Goal: Task Accomplishment & Management: Manage account settings

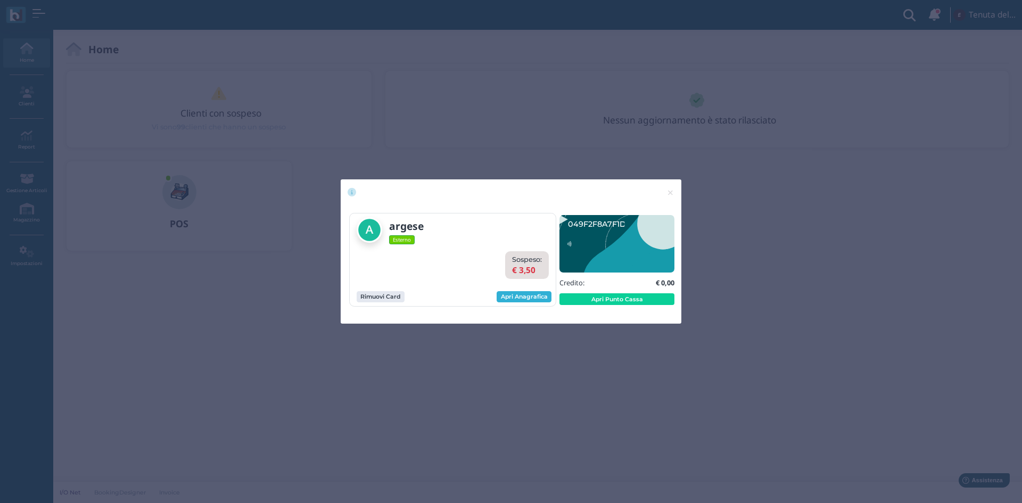
click at [536, 299] on link "Apri Anagrafica" at bounding box center [524, 297] width 55 height 12
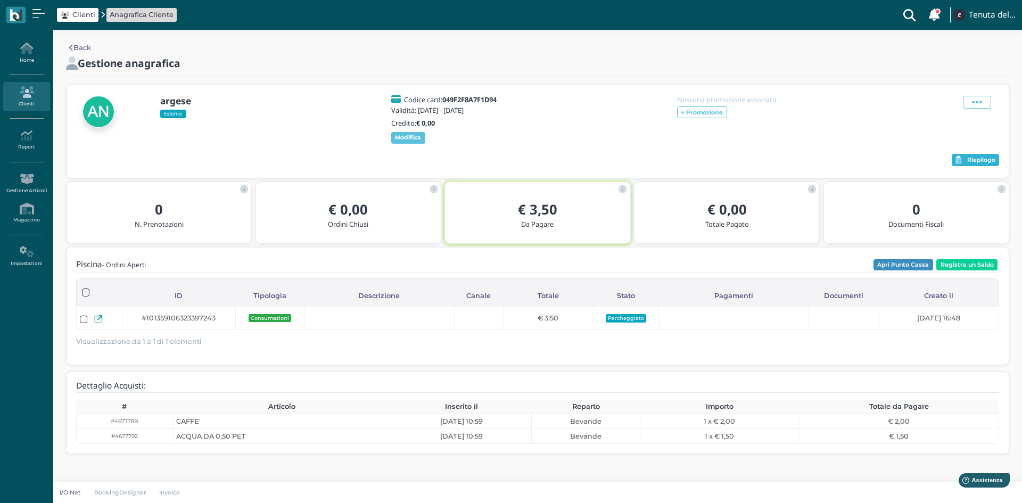
click at [964, 163] on button "Riepilogo" at bounding box center [975, 160] width 47 height 13
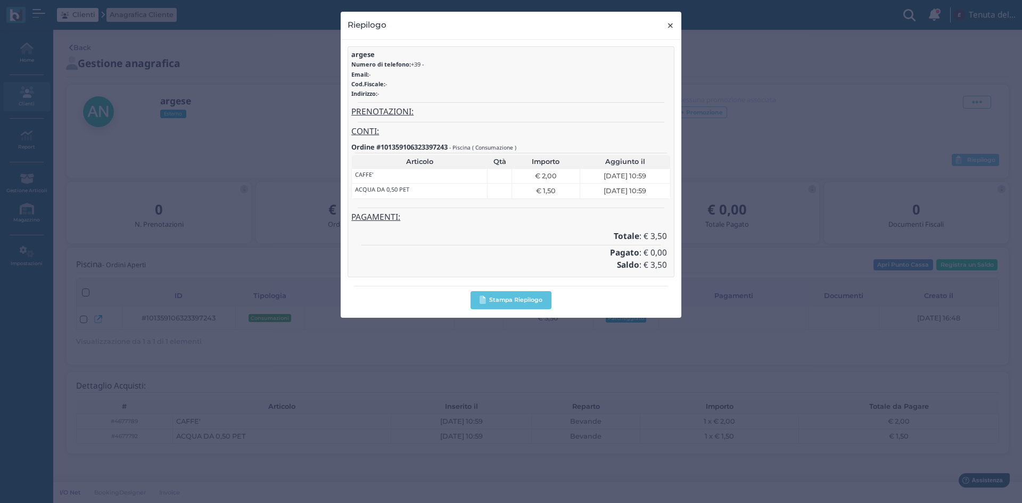
click at [669, 29] on span "×" at bounding box center [671, 26] width 8 height 14
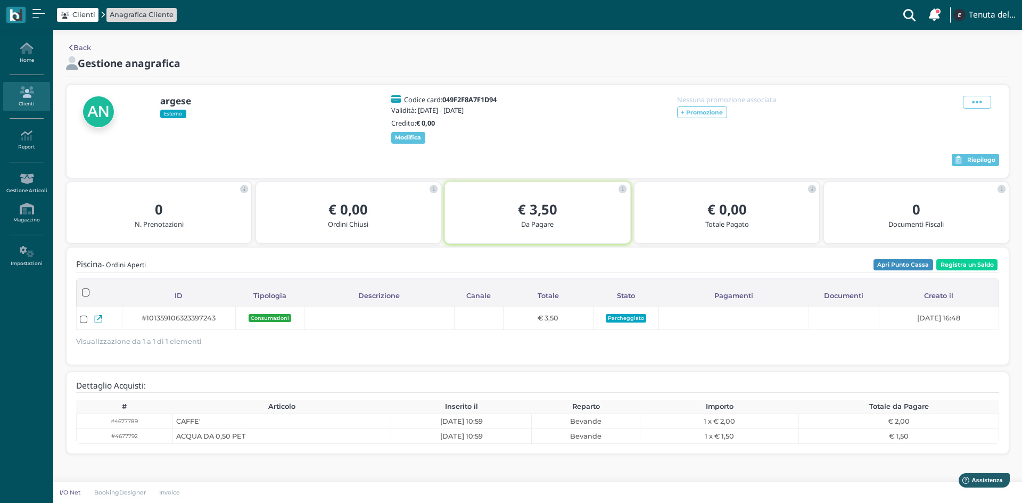
click at [948, 264] on div "Piscina - Ordini Aperti Apri Punto Cassa Registra un Saldo Caricamento in corso…" at bounding box center [538, 306] width 942 height 117
click at [951, 271] on button "Registra un Saldo" at bounding box center [967, 265] width 61 height 12
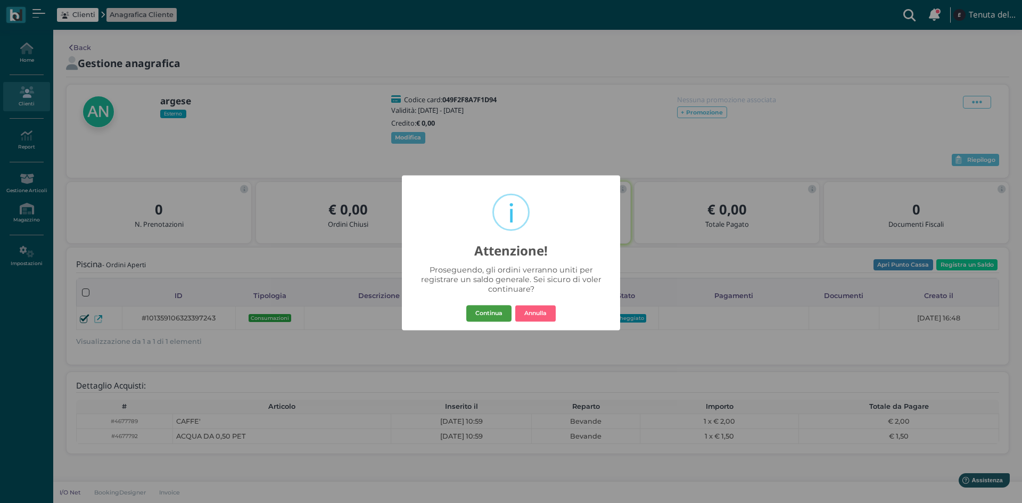
click at [484, 314] on button "Continua" at bounding box center [488, 313] width 45 height 17
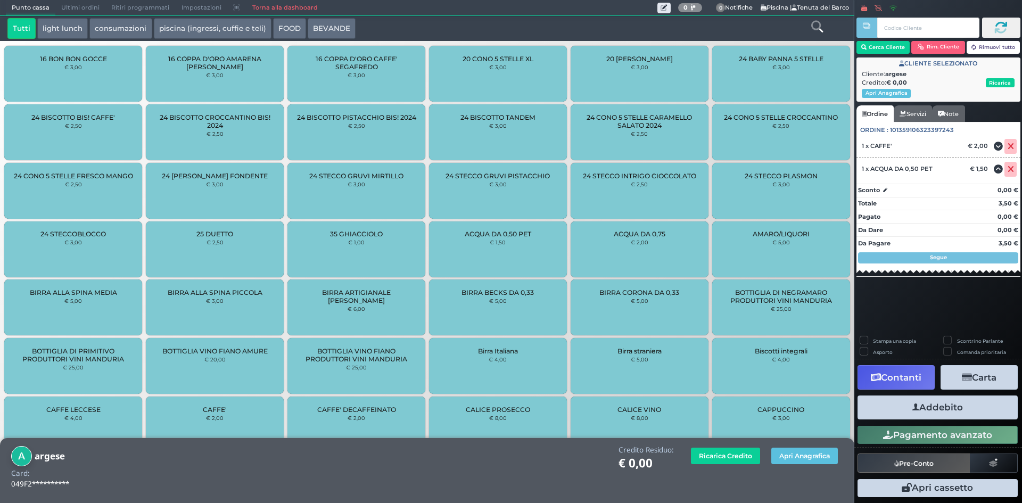
click at [982, 379] on button "Carta" at bounding box center [979, 377] width 77 height 24
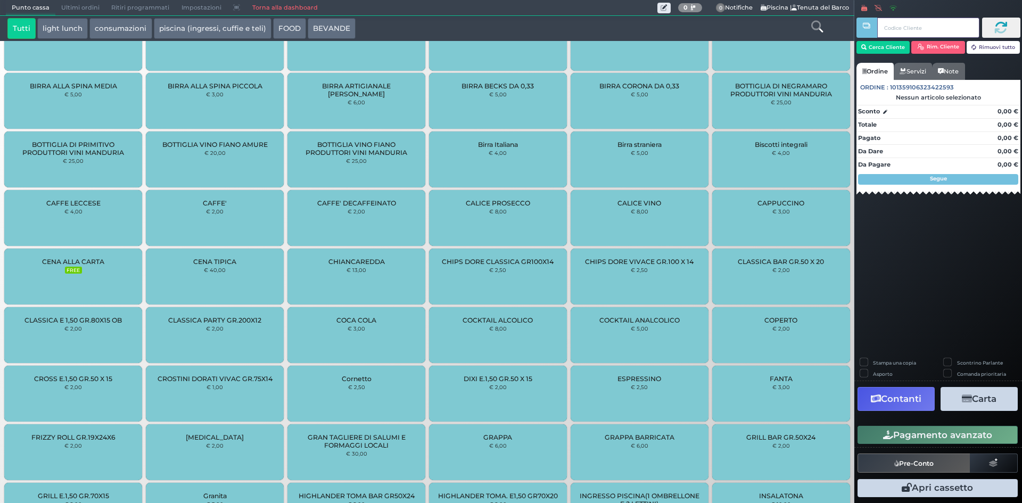
scroll to position [380, 0]
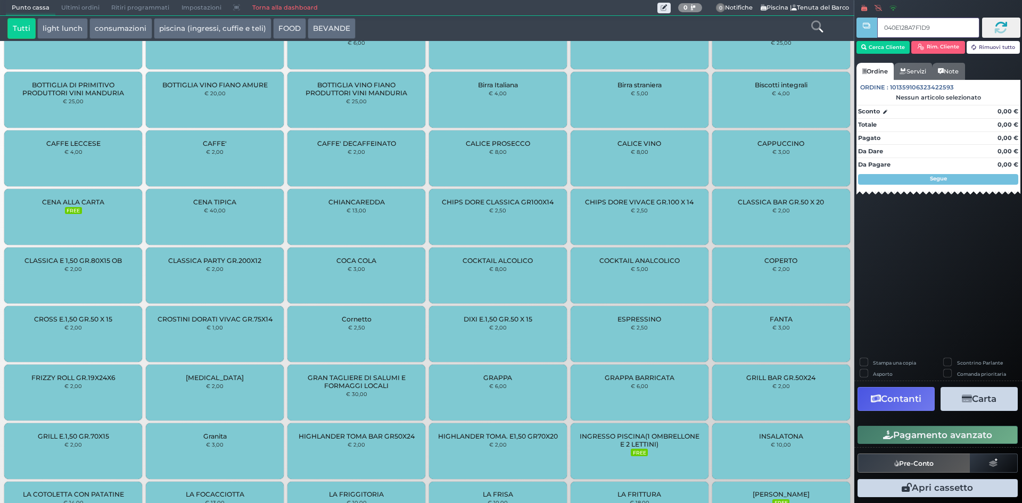
type input "040E128A7F1D95"
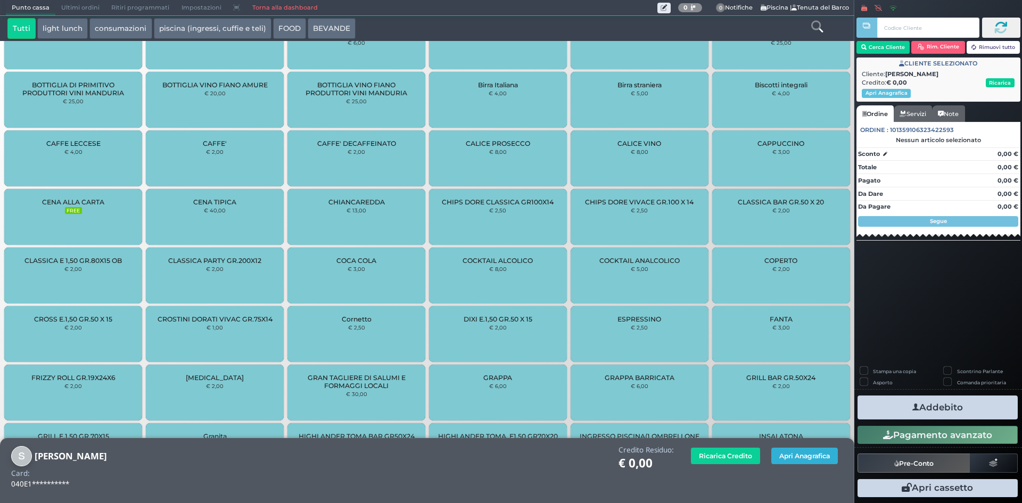
click at [802, 459] on button "Apri Anagrafica" at bounding box center [804, 456] width 67 height 17
click at [817, 452] on button "Apri Anagrafica" at bounding box center [804, 456] width 67 height 17
click at [800, 457] on button "Apri Anagrafica" at bounding box center [804, 456] width 67 height 17
click at [812, 451] on button "Apri Anagrafica" at bounding box center [804, 456] width 67 height 17
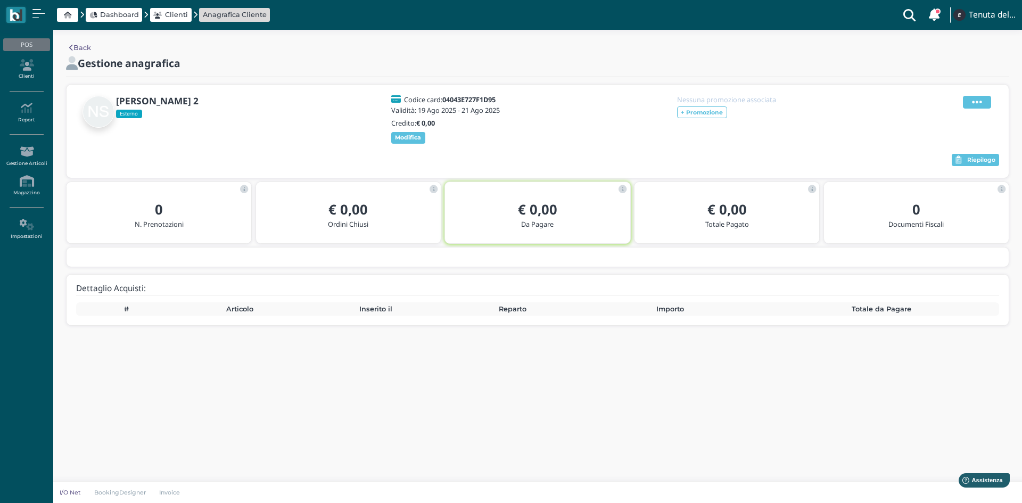
click at [983, 103] on span at bounding box center [977, 102] width 28 height 13
click at [954, 116] on span "Modifica" at bounding box center [945, 115] width 30 height 10
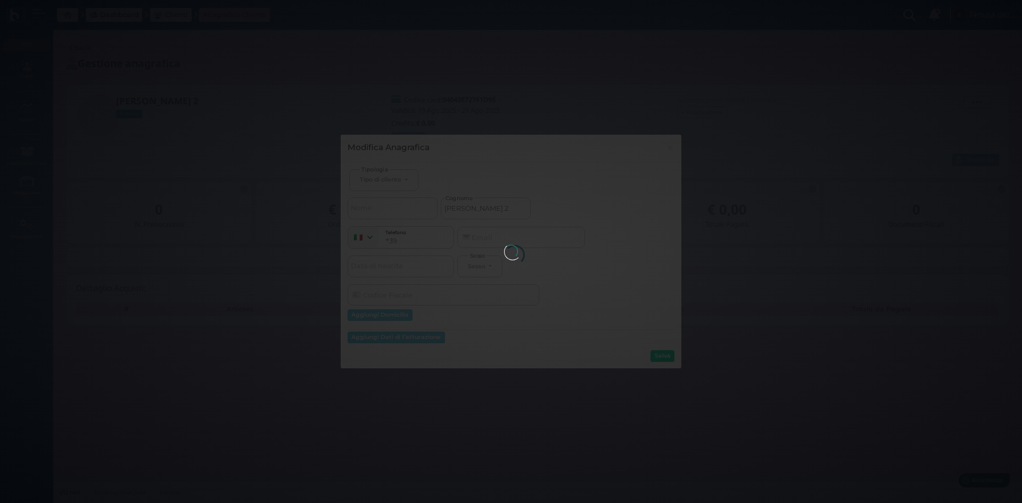
select select
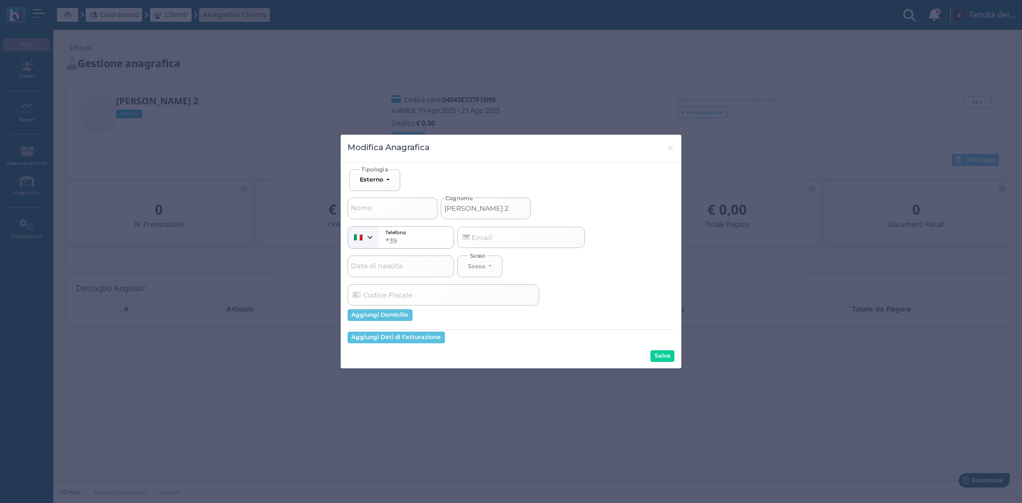
drag, startPoint x: 484, startPoint y: 209, endPoint x: 432, endPoint y: 207, distance: 52.2
click at [428, 210] on div "Nome simone 2 Cognome" at bounding box center [511, 205] width 327 height 28
type input "r"
select select
type input "ra"
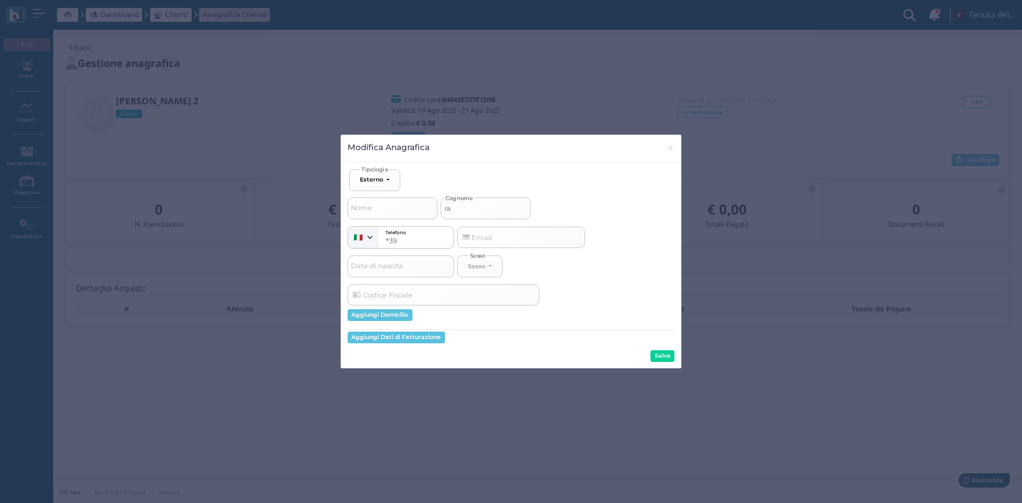
select select
type input "ras"
select select
type input "rast"
select select
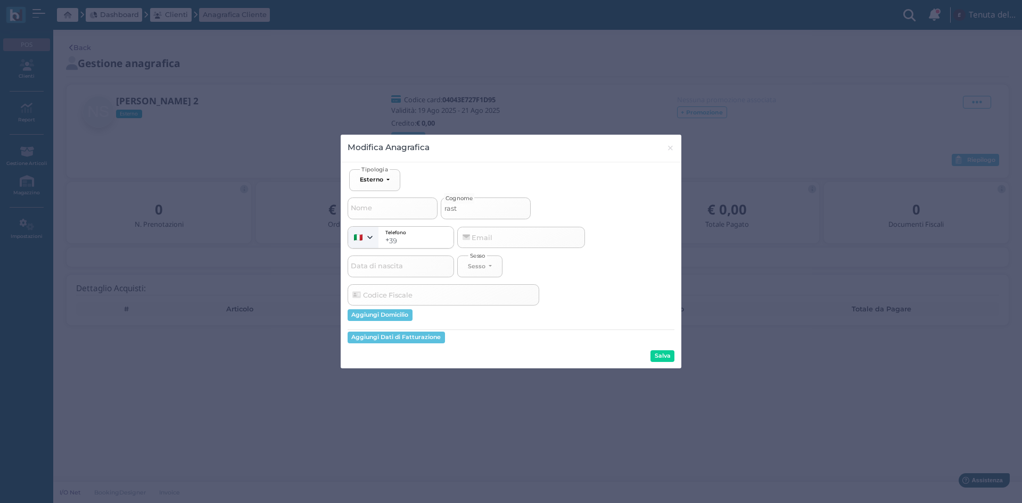
type input "raste"
select select
type input "rastel"
select select
type input "rastell"
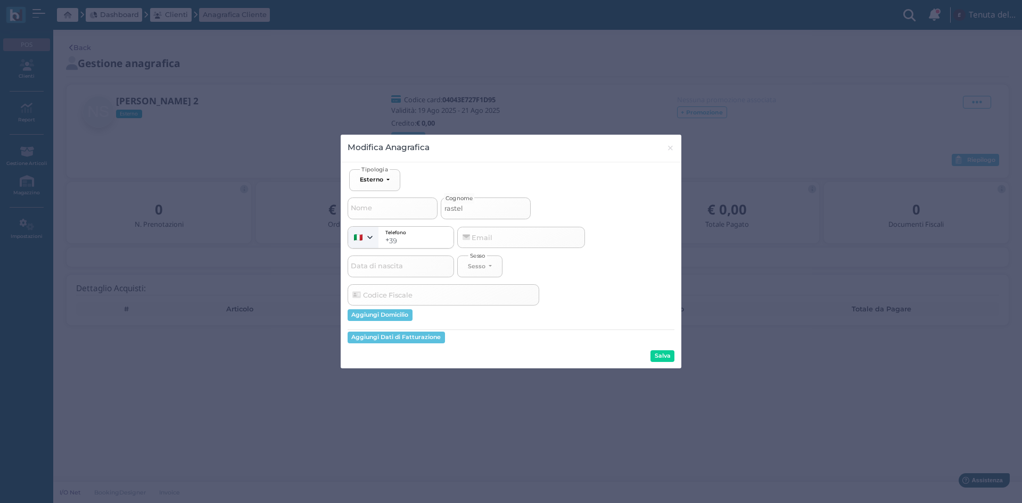
select select
type input "rastelli"
select select
type input "rastelli"
click at [668, 352] on button "Salva" at bounding box center [663, 356] width 24 height 12
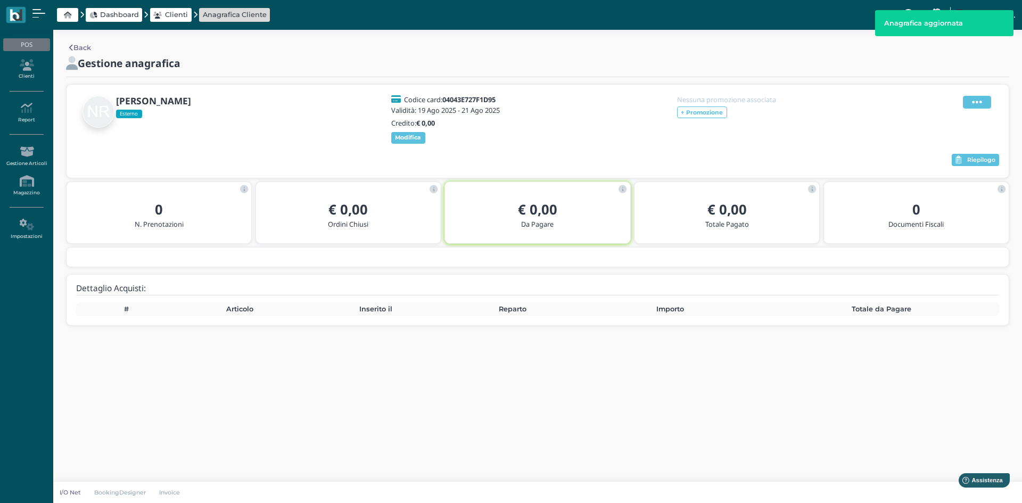
click at [978, 100] on icon at bounding box center [977, 102] width 10 height 12
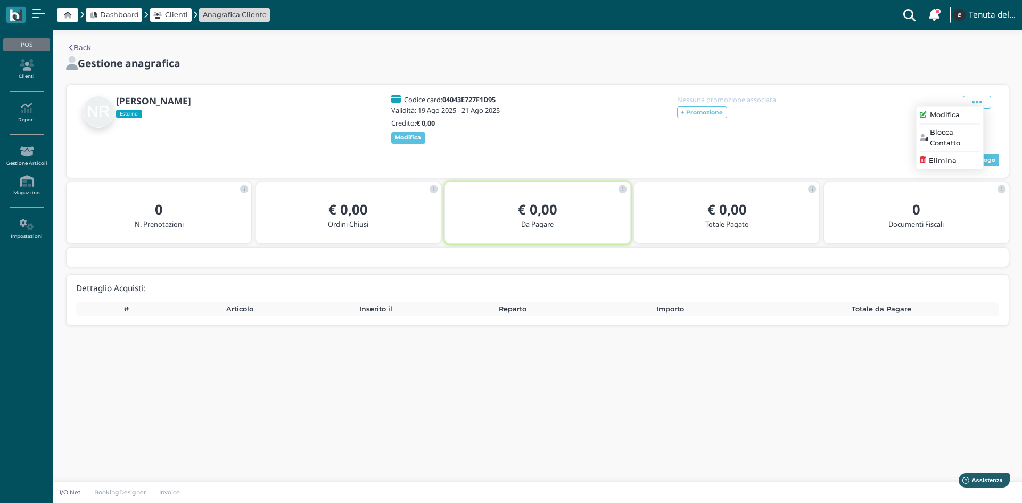
click at [941, 119] on span "Modifica" at bounding box center [945, 115] width 30 height 10
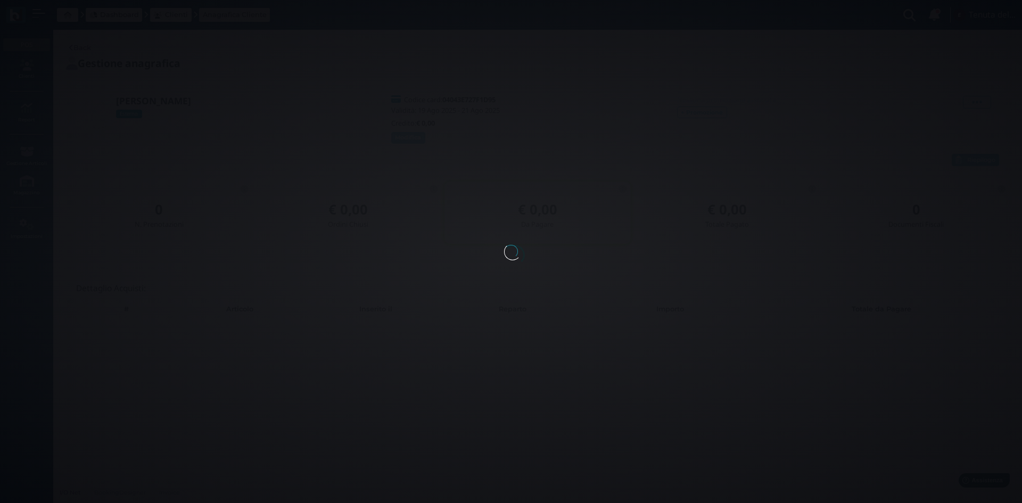
select select
type input "rastelli"
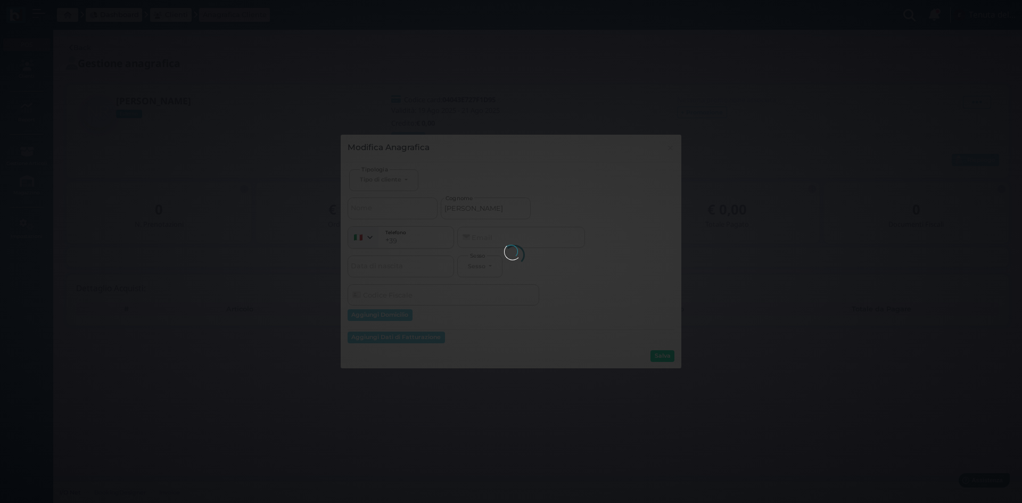
select select
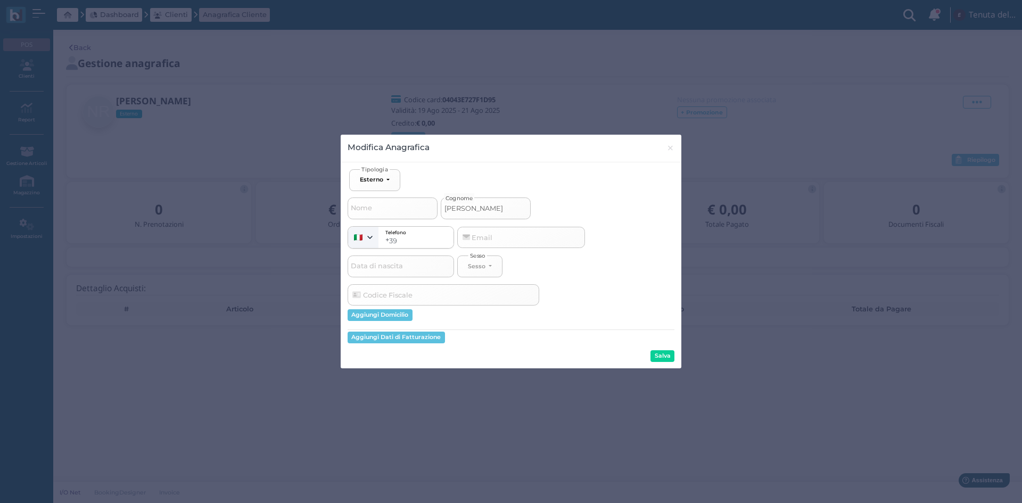
click at [473, 209] on input "rastelli" at bounding box center [486, 208] width 90 height 21
type input "rastelli"
select select
type input "rastelli r"
select select
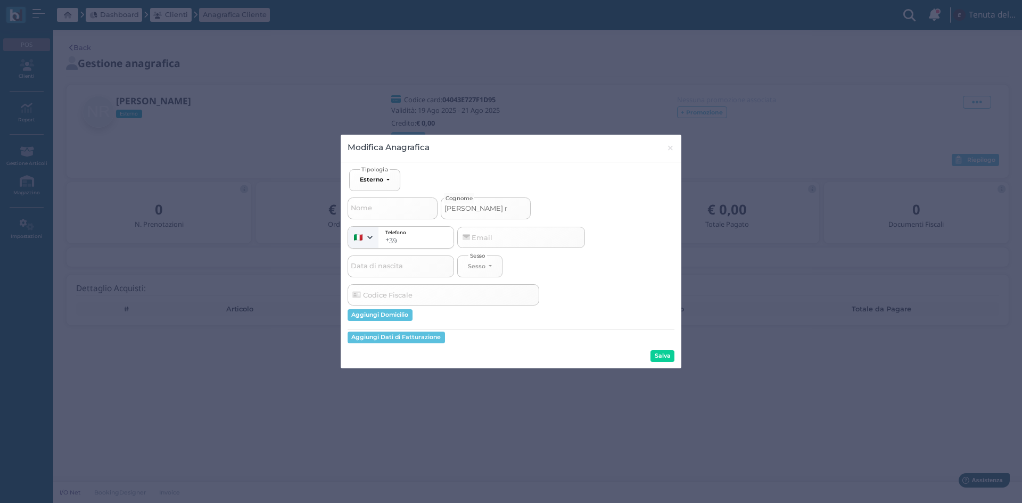
type input "rastelli ri"
select select
type input "rastelli rif"
select select
type input "rastelli rif"
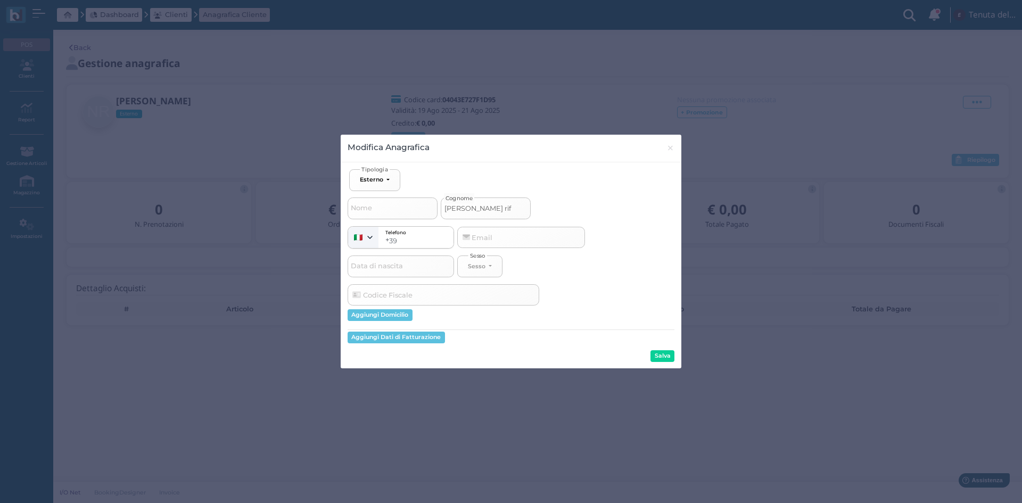
select select
type input "rastelli rif s"
select select
type input "rastelli rif si"
select select
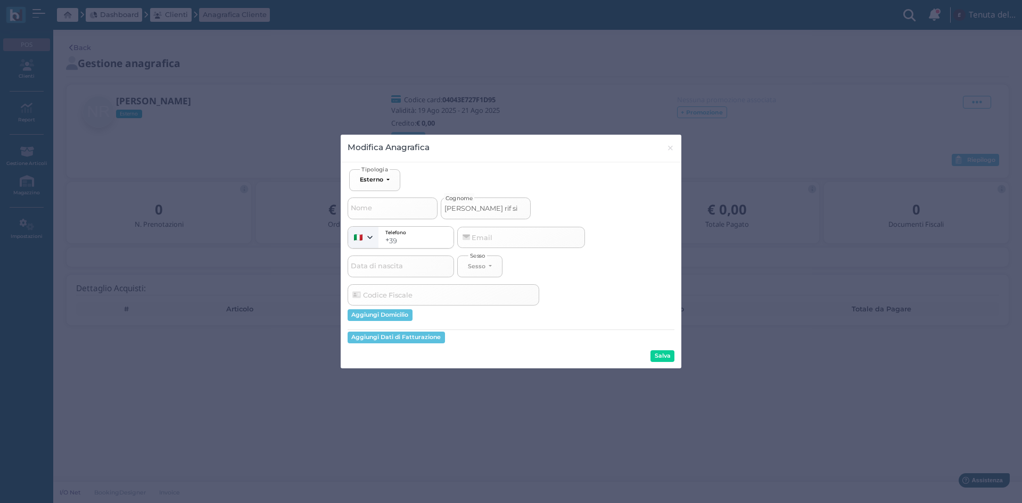
type input "rastelli rif sim"
select select
type input "rastelli rif simo"
select select
type input "rastelli rif simon"
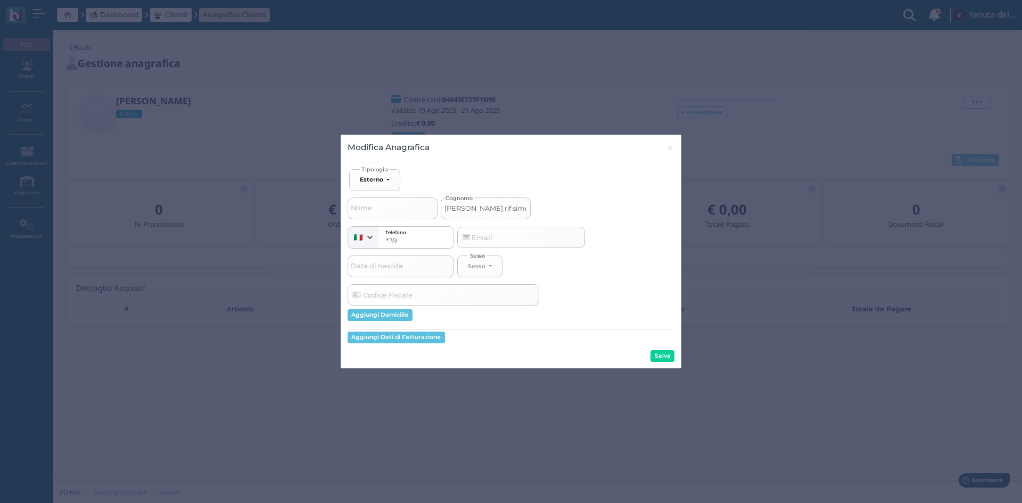
select select
type input "[PERSON_NAME] [PERSON_NAME]"
select select
type input "[PERSON_NAME] [PERSON_NAME]"
select select
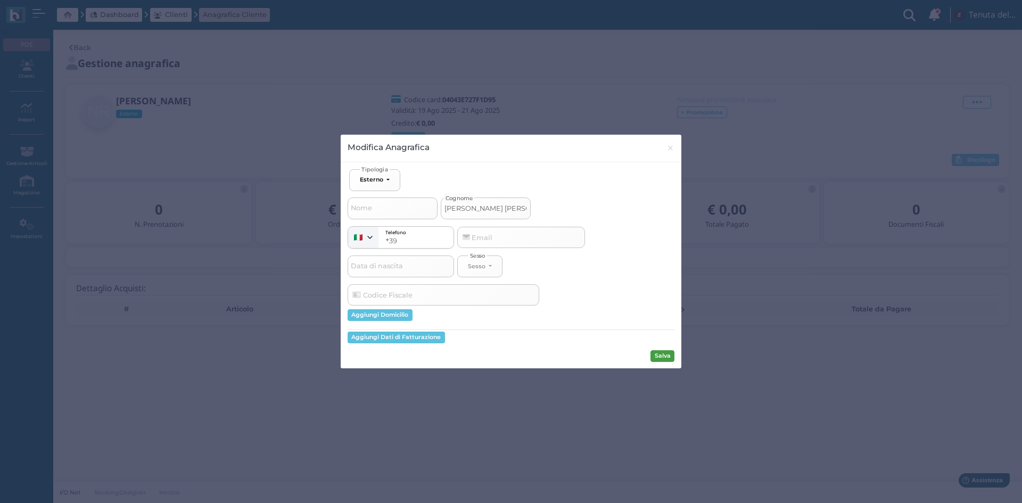
type input "[PERSON_NAME] [PERSON_NAME]"
click at [661, 359] on button "Salva" at bounding box center [663, 356] width 24 height 12
